Goal: Information Seeking & Learning: Learn about a topic

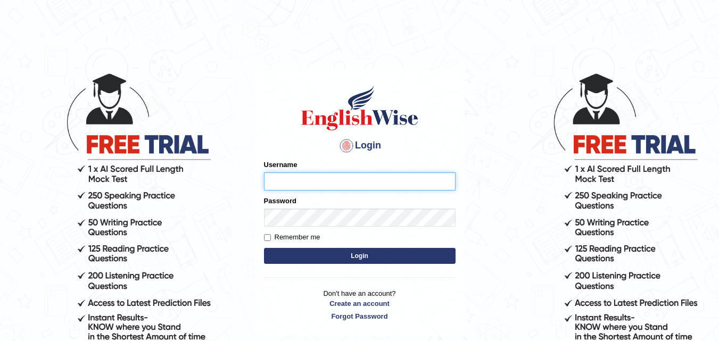
type input "RojaTangella"
click at [375, 258] on button "Login" at bounding box center [360, 256] width 192 height 16
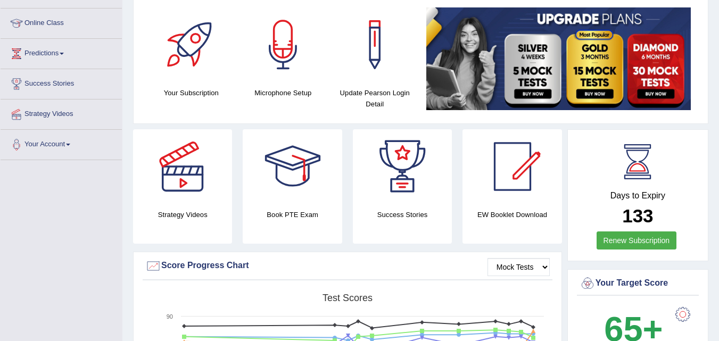
scroll to position [57, 0]
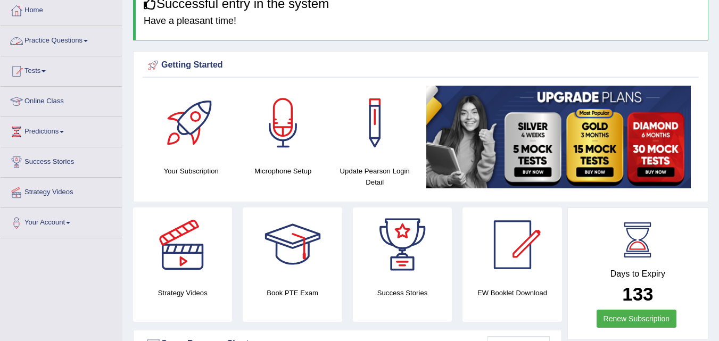
click at [65, 39] on link "Practice Questions" at bounding box center [61, 39] width 121 height 27
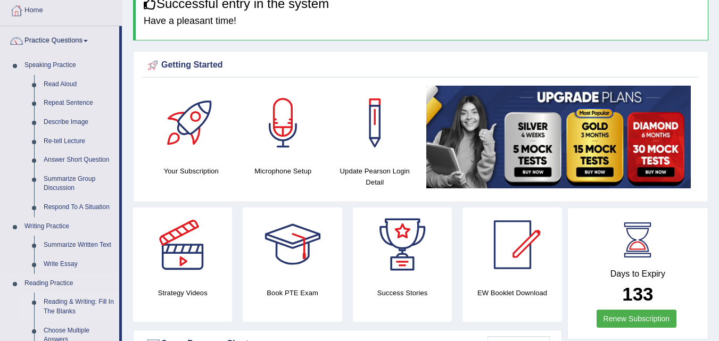
click at [87, 307] on link "Reading & Writing: Fill In The Blanks" at bounding box center [79, 307] width 80 height 28
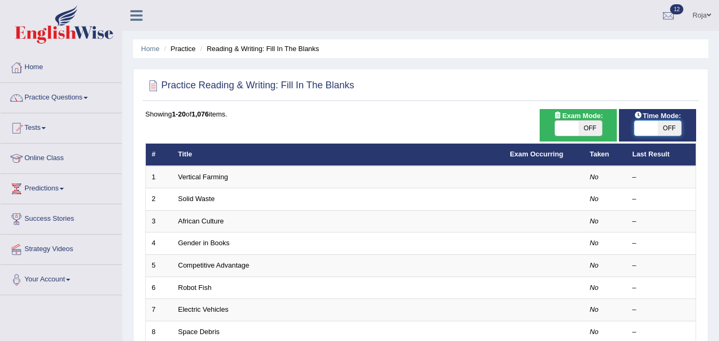
click at [644, 130] on span at bounding box center [646, 128] width 23 height 15
checkbox input "true"
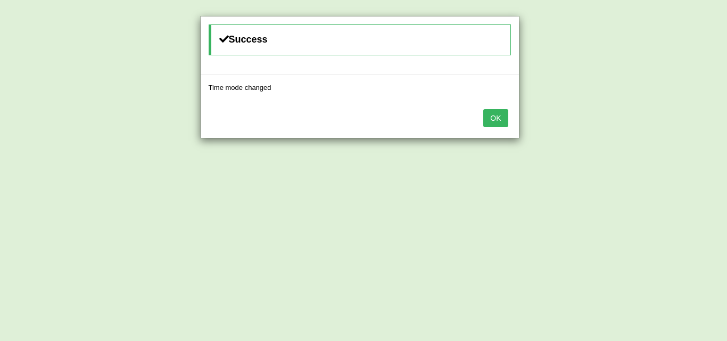
click at [493, 111] on button "OK" at bounding box center [495, 118] width 24 height 18
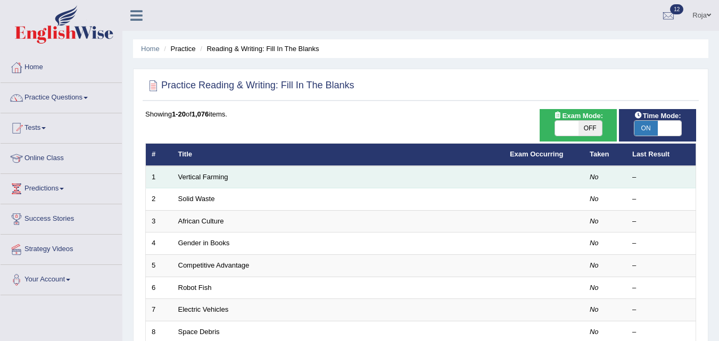
click at [200, 169] on td "Vertical Farming" at bounding box center [339, 177] width 332 height 22
click at [191, 177] on link "Vertical Farming" at bounding box center [203, 177] width 50 height 8
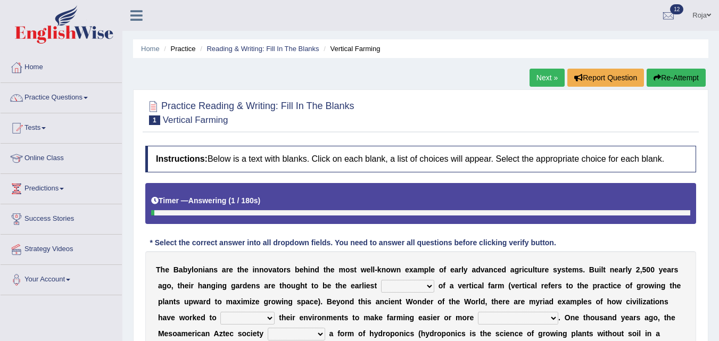
drag, startPoint x: 719, startPoint y: 146, endPoint x: 727, endPoint y: 179, distance: 33.4
click at [719, 179] on html "Toggle navigation Home Practice Questions Speaking Practice Read Aloud Repeat S…" at bounding box center [359, 170] width 719 height 341
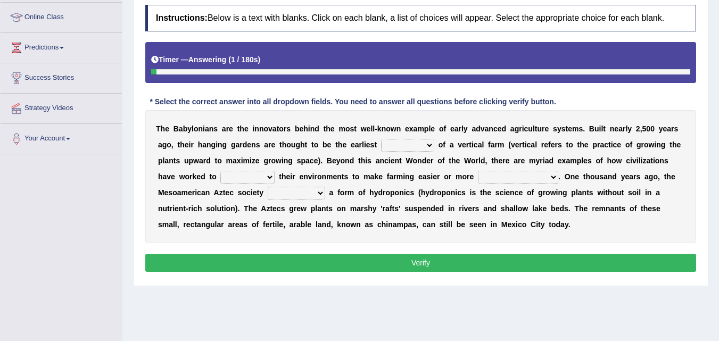
scroll to position [147, 0]
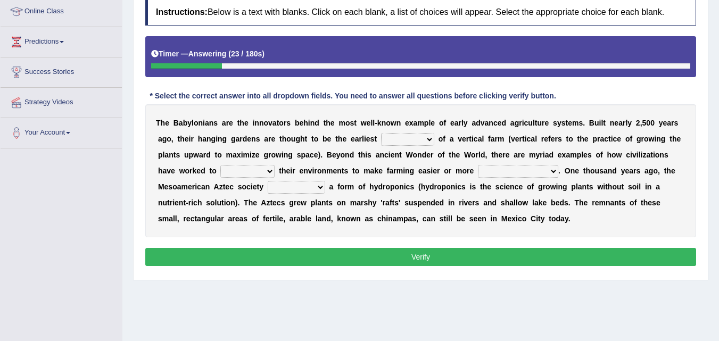
click at [407, 138] on select "prototype failure discredit protocol" at bounding box center [407, 139] width 53 height 13
click at [444, 139] on b "f" at bounding box center [444, 139] width 3 height 9
click at [248, 174] on select "manipulate escape respect disarrange" at bounding box center [247, 171] width 54 height 13
select select "manipulate"
click at [220, 165] on select "manipulate escape respect disarrange" at bounding box center [247, 171] width 54 height 13
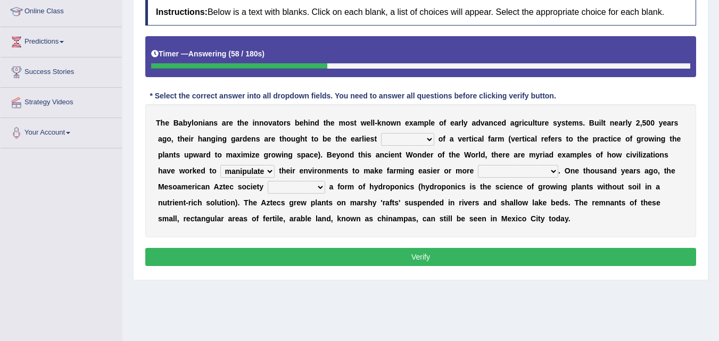
click at [243, 176] on select "manipulate escape respect disarrange" at bounding box center [247, 171] width 54 height 13
click at [322, 168] on b "n" at bounding box center [324, 171] width 5 height 9
click at [503, 169] on select "productive constructive connective counterproductive" at bounding box center [518, 171] width 80 height 13
select select "productive"
click at [478, 165] on select "productive constructive connective counterproductive" at bounding box center [518, 171] width 80 height 13
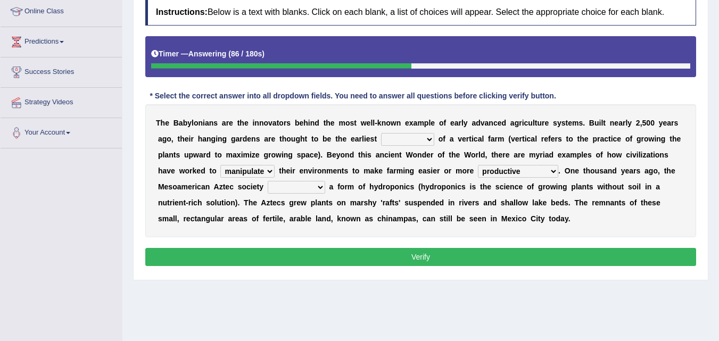
click at [290, 186] on select "domineered volunteered pioneered engineered" at bounding box center [297, 187] width 58 height 13
click at [184, 209] on div "T h e B a b y l o n i a n s a r e t h e i n n o v a t o r s b e h i n d t h e m…" at bounding box center [420, 170] width 551 height 133
click at [284, 184] on select "domineered volunteered pioneered engineered" at bounding box center [297, 187] width 58 height 13
select select "pioneered"
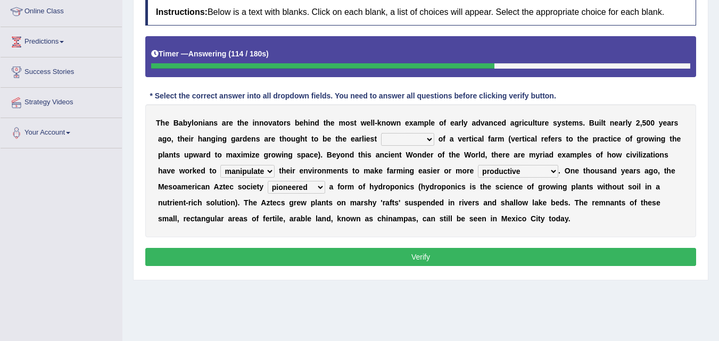
click at [268, 181] on select "domineered volunteered pioneered engineered" at bounding box center [297, 187] width 58 height 13
click at [425, 142] on select "prototype failure discredit protocol" at bounding box center [407, 139] width 53 height 13
select select "prototype"
click at [381, 133] on select "prototype failure discredit protocol" at bounding box center [407, 139] width 53 height 13
click at [423, 264] on button "Verify" at bounding box center [420, 257] width 551 height 18
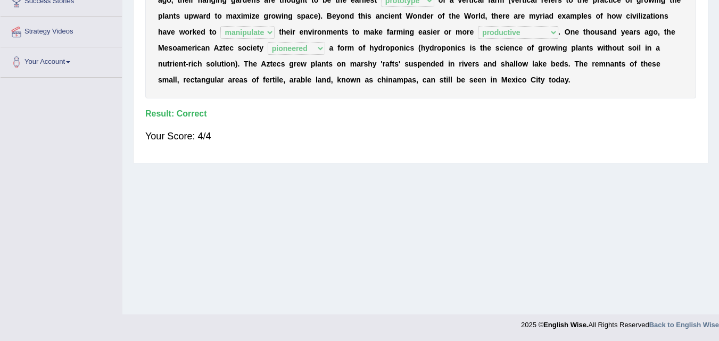
scroll to position [0, 0]
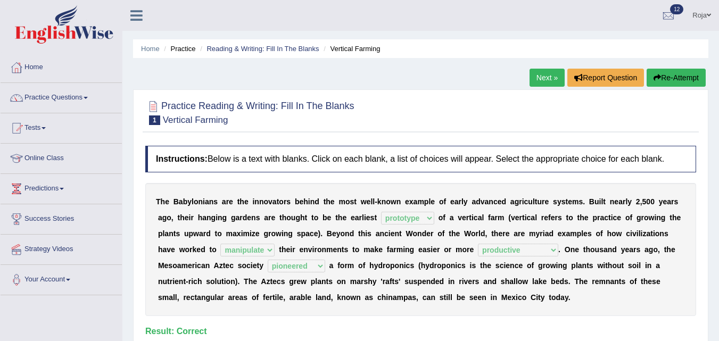
click at [542, 76] on link "Next »" at bounding box center [547, 78] width 35 height 18
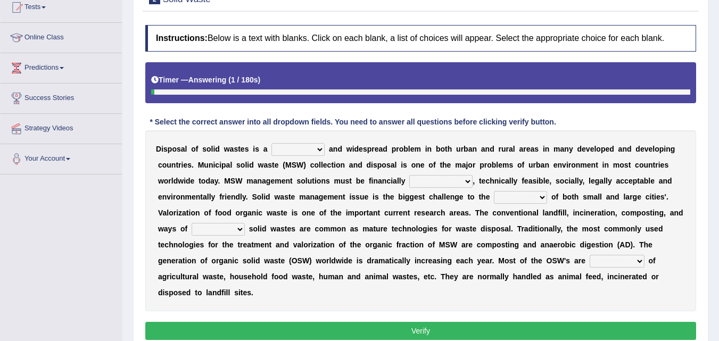
scroll to position [130, 0]
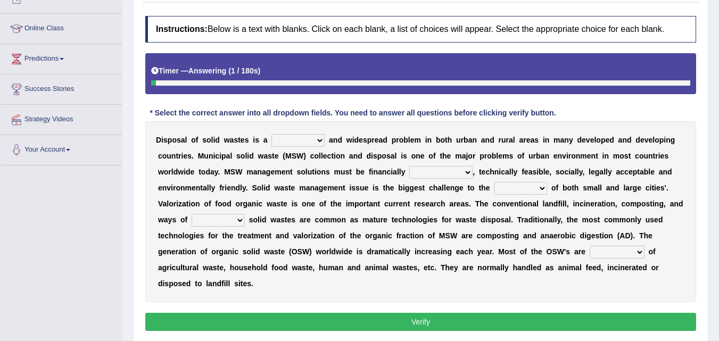
click at [719, 211] on html "Toggle navigation Home Practice Questions Speaking Practice Read Aloud Repeat S…" at bounding box center [359, 40] width 719 height 341
click at [300, 144] on select "slanting stinging stalling shafting" at bounding box center [298, 140] width 53 height 13
click at [226, 167] on div "D i s p o s a l o f s o l i d w a s t e s i s a slanting stinging stalling shaf…" at bounding box center [420, 211] width 551 height 181
click at [442, 175] on select "unattainable sustainable objectionable treasonable" at bounding box center [440, 172] width 63 height 13
select select "sustainable"
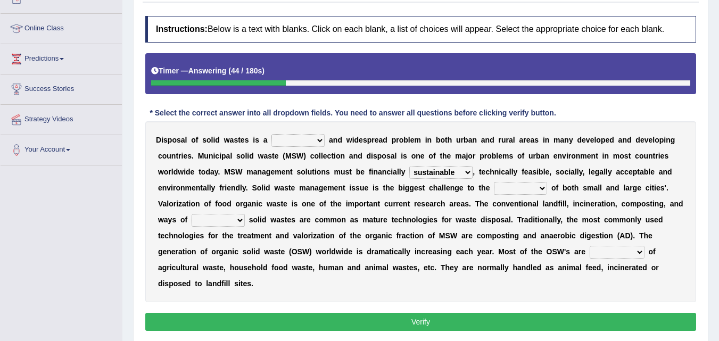
click at [409, 166] on select "unattainable sustainable objectionable treasonable" at bounding box center [440, 172] width 63 height 13
click at [517, 187] on select "plants culture authorities history" at bounding box center [520, 188] width 53 height 13
select select "culture"
click at [494, 182] on select "plants culture authorities history" at bounding box center [520, 188] width 53 height 13
click at [214, 222] on select "reserving preserving deserving handling" at bounding box center [218, 220] width 53 height 13
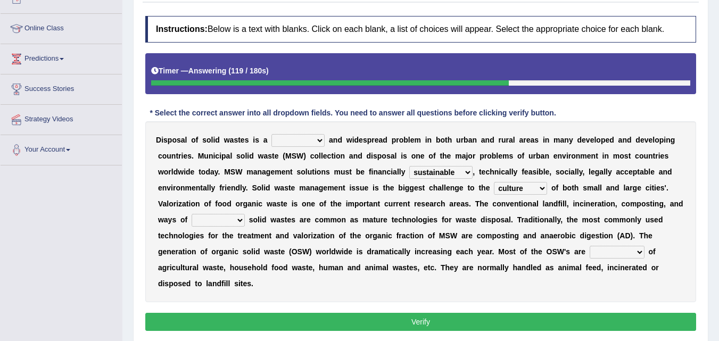
select select "preserving"
click at [192, 214] on select "reserving preserving deserving handling" at bounding box center [218, 220] width 53 height 13
click at [219, 222] on select "reserving preserving deserving handling" at bounding box center [218, 220] width 53 height 13
click at [283, 228] on div "D i s p o s a l o f s o l i d w a s t e s i s a slanting stinging stalling shaf…" at bounding box center [420, 211] width 551 height 181
click at [618, 246] on select "composed disposed composing disposing" at bounding box center [617, 252] width 55 height 13
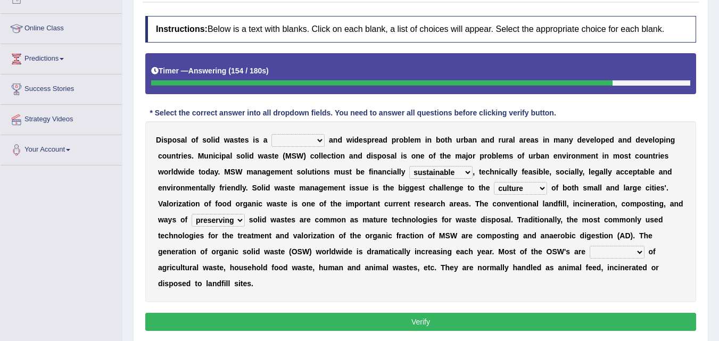
select select "composed"
click at [590, 246] on select "composed disposed composing disposing" at bounding box center [617, 252] width 55 height 13
click at [277, 145] on select "slanting stinging stalling shafting" at bounding box center [298, 140] width 53 height 13
select select "stinging"
click at [272, 134] on select "slanting stinging stalling shafting" at bounding box center [298, 140] width 53 height 13
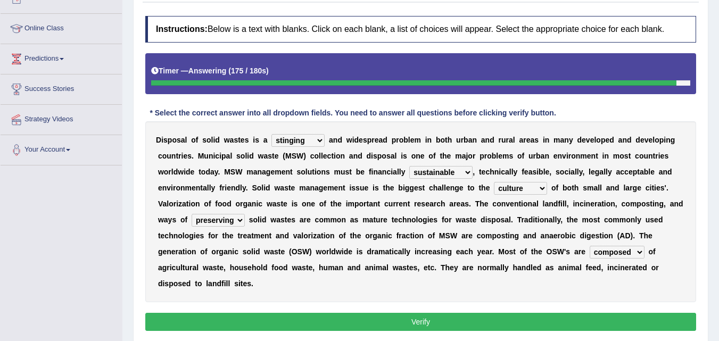
click at [290, 140] on select "slanting stinging stalling shafting" at bounding box center [298, 140] width 53 height 13
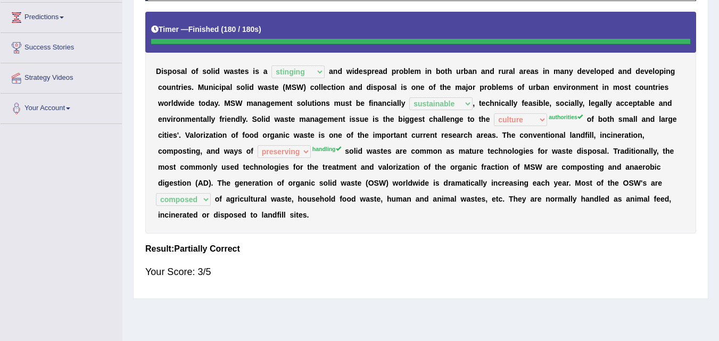
scroll to position [0, 0]
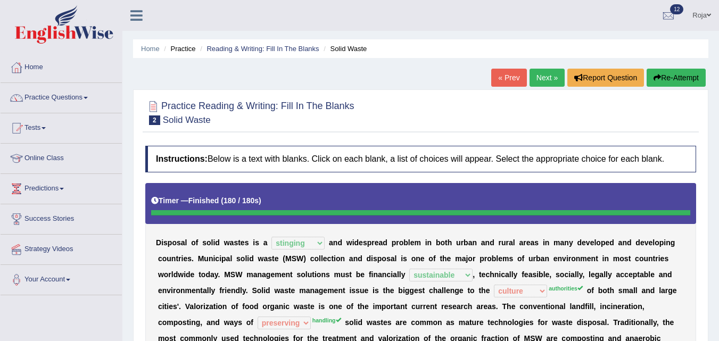
click at [530, 82] on link "Next »" at bounding box center [547, 78] width 35 height 18
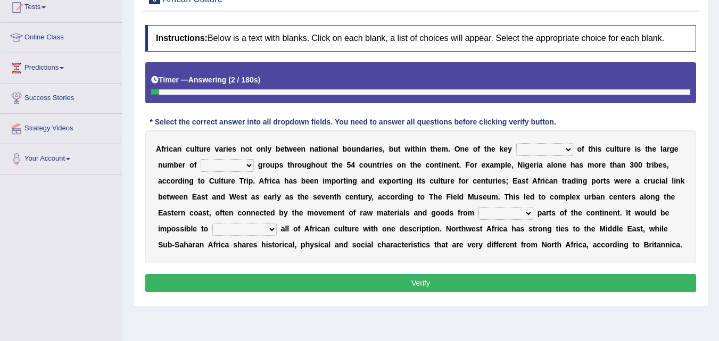
scroll to position [119, 0]
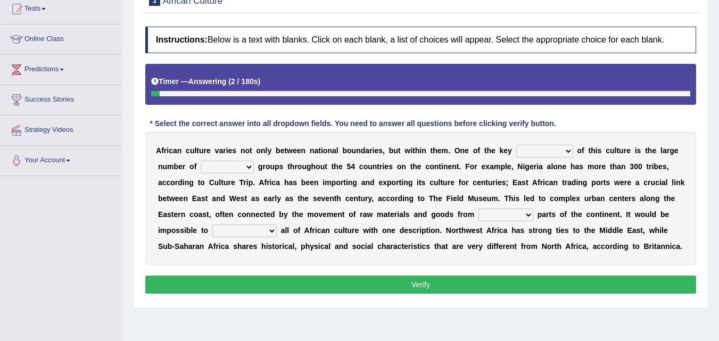
click at [719, 154] on html "Toggle navigation Home Practice Questions Speaking Practice Read Aloud Repeat S…" at bounding box center [359, 51] width 719 height 341
click at [542, 150] on select "conjectures features issues doubts" at bounding box center [545, 151] width 57 height 13
click at [239, 171] on select "ethic ethnic eugenic epic" at bounding box center [227, 167] width 53 height 13
click at [417, 172] on div "A f r i c a n c u l t u r e v a r i e s n o t o n l y b e t w e e n n a t i o n…" at bounding box center [420, 198] width 551 height 133
click at [548, 156] on select "conjectures features issues doubts" at bounding box center [545, 151] width 57 height 13
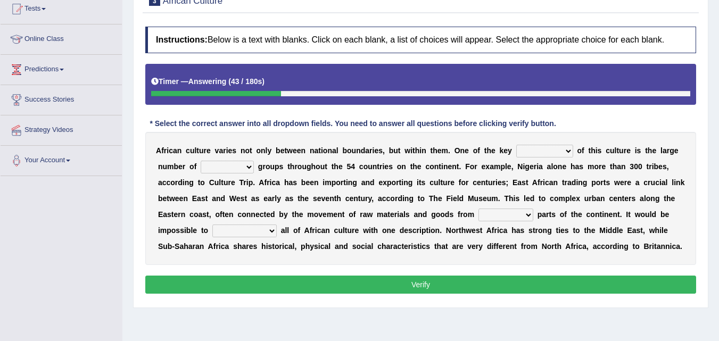
click at [548, 156] on select "conjectures features issues doubts" at bounding box center [545, 151] width 57 height 13
click at [517, 218] on select "forelocked interlocked unlocked landlocked" at bounding box center [506, 215] width 55 height 13
click at [384, 242] on div "A f r i c a n c u l t u r e v a r i e s n o t o n l y b e t w e e n n a t i o n…" at bounding box center [420, 198] width 551 height 133
click at [255, 234] on select "characterize conceptualize symbolize synthesize" at bounding box center [244, 231] width 64 height 13
select select "conceptualize"
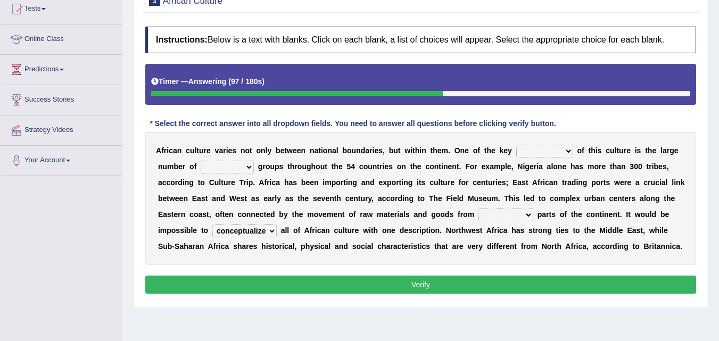
click at [212, 225] on select "characterize conceptualize symbolize synthesize" at bounding box center [244, 231] width 64 height 13
click at [512, 211] on select "forelocked interlocked unlocked landlocked" at bounding box center [506, 215] width 55 height 13
select select "forelocked"
click at [479, 209] on select "forelocked interlocked unlocked landlocked" at bounding box center [506, 215] width 55 height 13
click at [528, 146] on select "conjectures features issues doubts" at bounding box center [545, 151] width 57 height 13
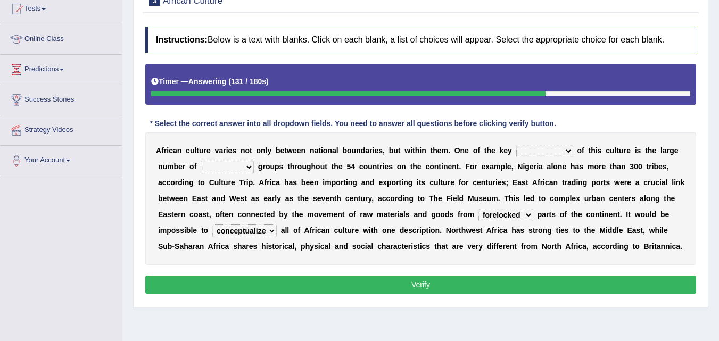
select select "conjectures"
click at [517, 145] on select "conjectures features issues doubts" at bounding box center [545, 151] width 57 height 13
click at [235, 163] on select "ethic ethnic eugenic epic" at bounding box center [227, 167] width 53 height 13
select select "ethnic"
click at [201, 161] on select "ethic ethnic eugenic epic" at bounding box center [227, 167] width 53 height 13
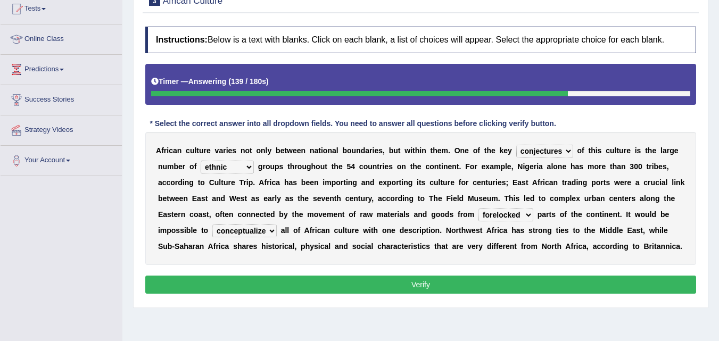
click at [222, 204] on div "A f r i c a n c u l t u r e v a r i e s n o t o n l y b e t w e e n n a t i o n…" at bounding box center [420, 198] width 551 height 133
click at [524, 151] on select "conjectures features issues doubts" at bounding box center [545, 151] width 57 height 13
select select "features"
click at [517, 145] on select "conjectures features issues doubts" at bounding box center [545, 151] width 57 height 13
click at [514, 212] on select "forelocked interlocked unlocked landlocked" at bounding box center [506, 215] width 55 height 13
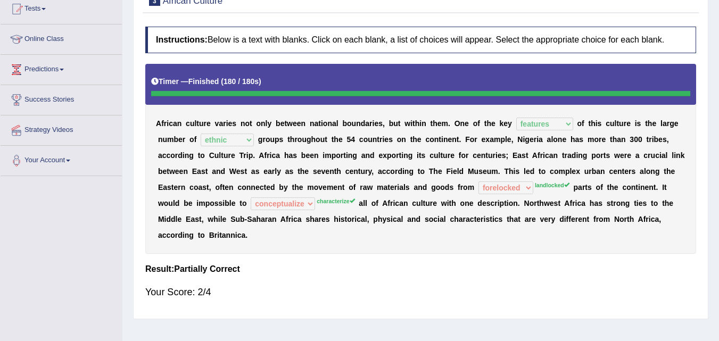
click at [546, 185] on sup "landlocked" at bounding box center [552, 185] width 35 height 6
click at [335, 202] on sup "characterize" at bounding box center [336, 201] width 38 height 6
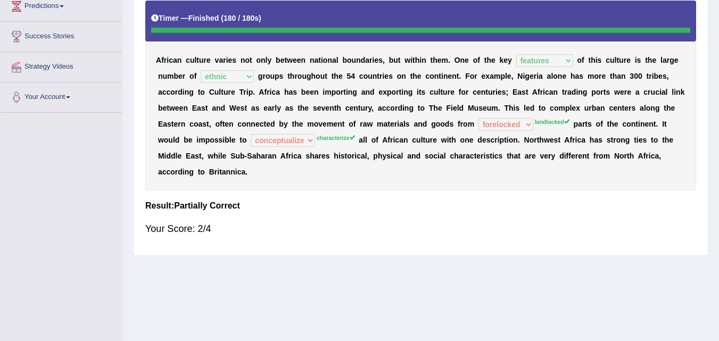
scroll to position [188, 0]
